Goal: Navigation & Orientation: Understand site structure

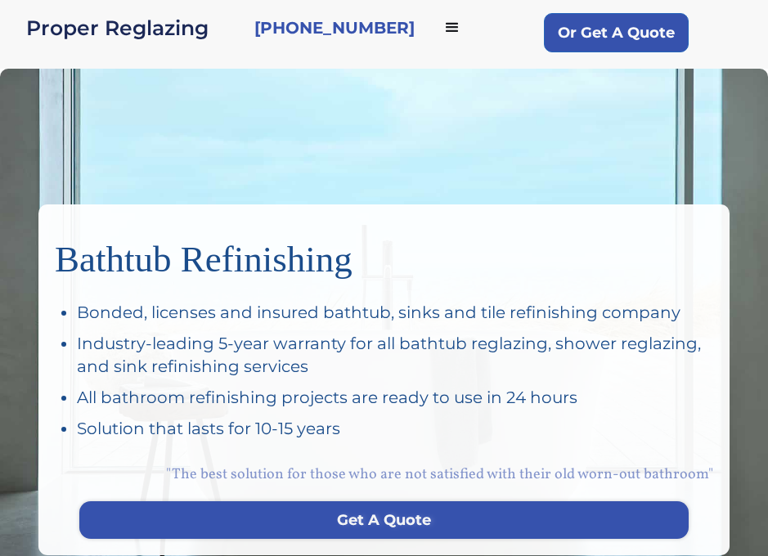
click at [443, 34] on div "menu" at bounding box center [453, 28] width 20 height 20
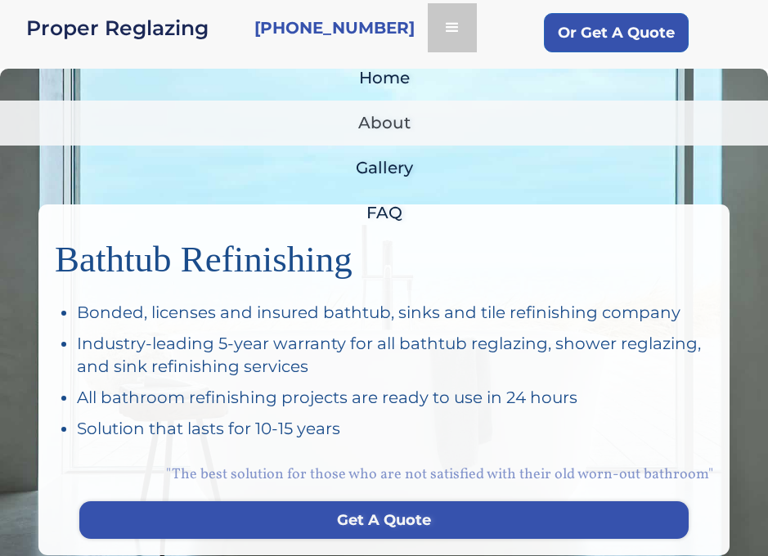
click at [393, 122] on link "About" at bounding box center [384, 123] width 768 height 45
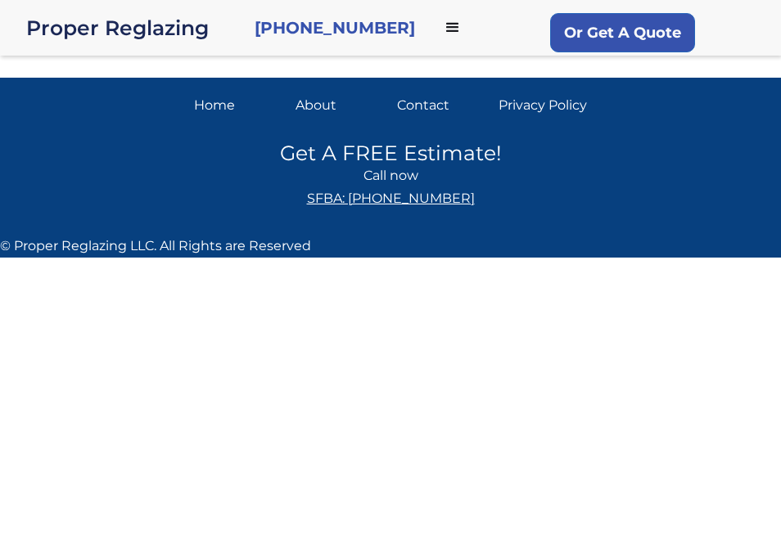
click at [312, 92] on div "Home About Contact Privacy Policy" at bounding box center [390, 106] width 781 height 56
click at [312, 103] on div "About" at bounding box center [339, 105] width 88 height 23
click at [206, 97] on div "Home" at bounding box center [238, 105] width 88 height 23
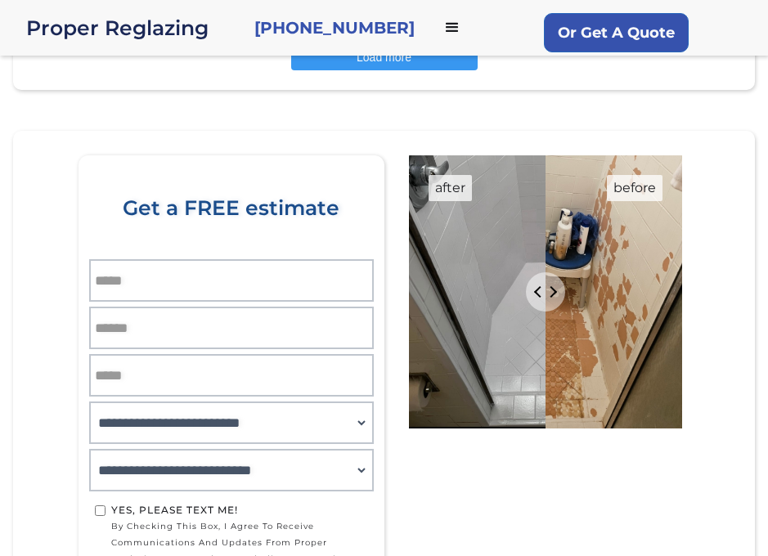
scroll to position [2460, 0]
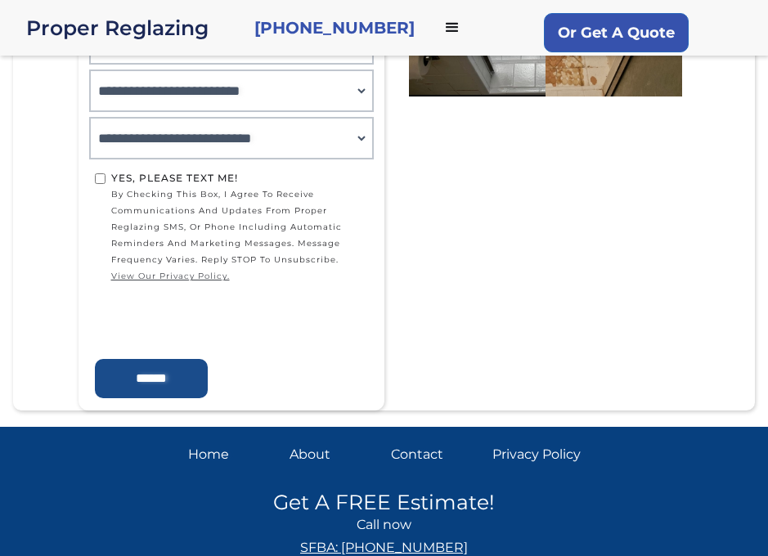
click at [294, 444] on div "About" at bounding box center [334, 455] width 88 height 23
